Goal: Information Seeking & Learning: Learn about a topic

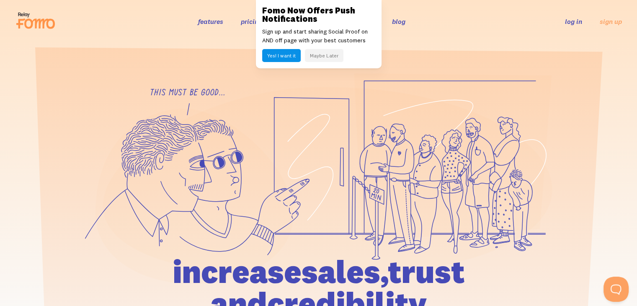
click at [331, 54] on button "Maybe Later" at bounding box center [324, 55] width 39 height 13
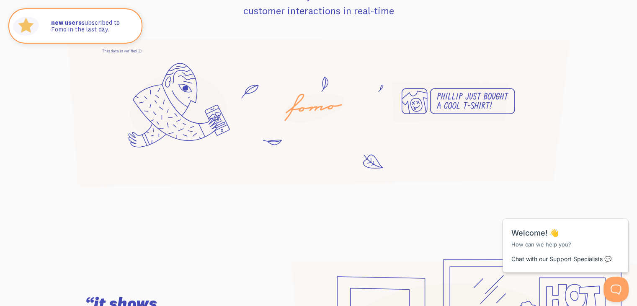
scroll to position [754, 0]
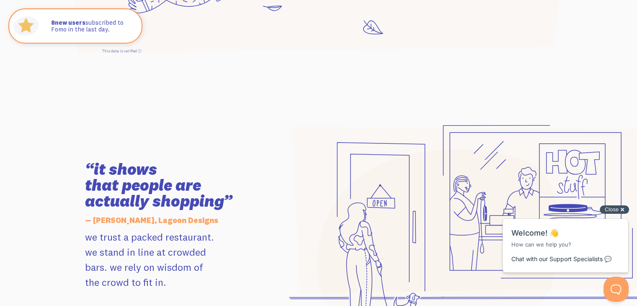
click at [622, 208] on div "Close cross-small" at bounding box center [614, 209] width 29 height 9
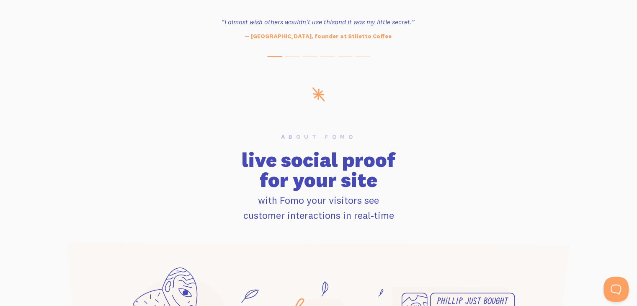
scroll to position [419, 0]
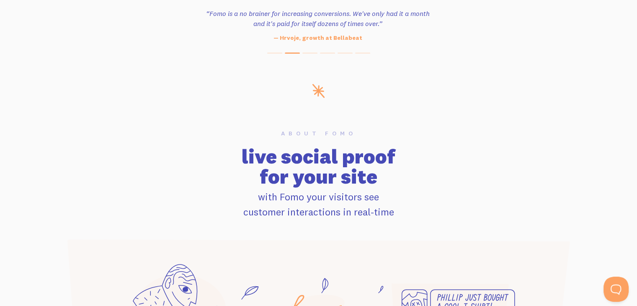
click at [111, 89] on div at bounding box center [318, 92] width 637 height 16
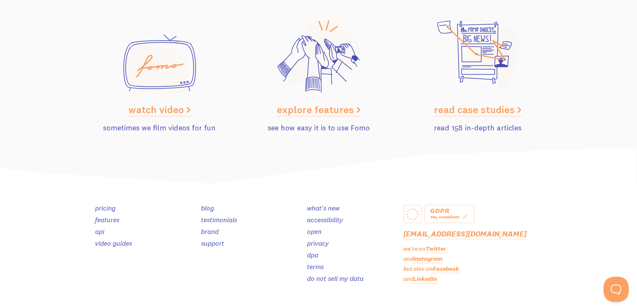
scroll to position [4267, 0]
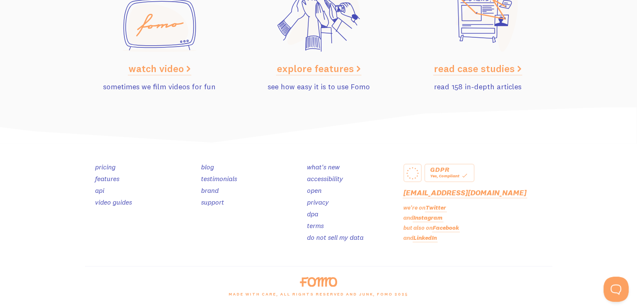
click at [109, 178] on link "features" at bounding box center [107, 178] width 24 height 8
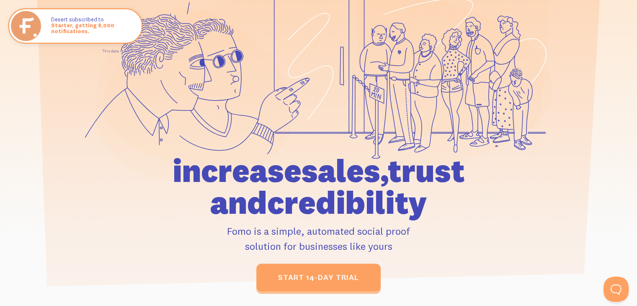
scroll to position [168, 0]
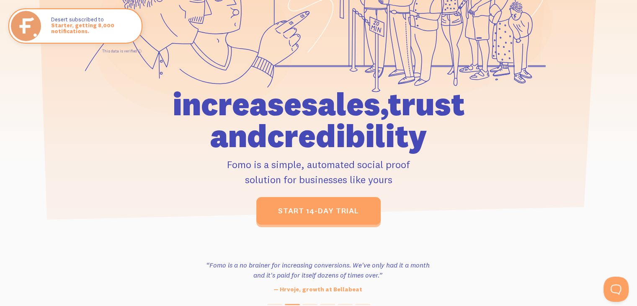
click at [292, 166] on p "Fomo is a simple, automated social proof solution for businesses like yours" at bounding box center [319, 172] width 388 height 30
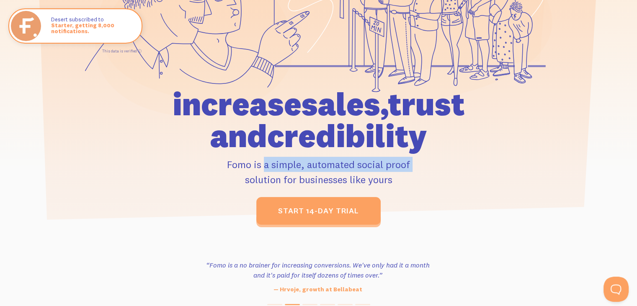
click at [292, 166] on p "Fomo is a simple, automated social proof solution for businesses like yours" at bounding box center [319, 172] width 388 height 30
copy p "Fomo is a simple, automated social proof"
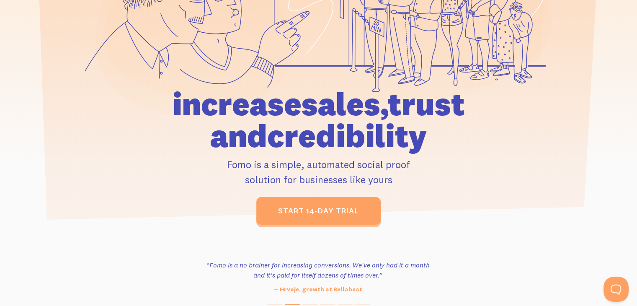
click at [275, 175] on p "Fomo is a simple, automated social proof solution for businesses like yours" at bounding box center [319, 172] width 388 height 30
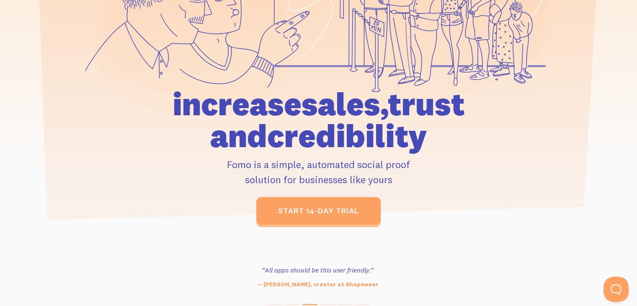
drag, startPoint x: 221, startPoint y: 162, endPoint x: 405, endPoint y: 179, distance: 184.6
click at [405, 179] on p "Fomo is a simple, automated social proof solution for businesses like yours" at bounding box center [319, 172] width 388 height 30
copy p "Fomo is a simple, automated social proof solution for businesses like yours"
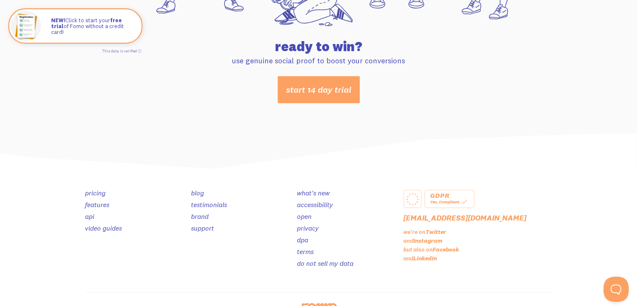
scroll to position [4472, 0]
